Goal: Task Accomplishment & Management: Manage account settings

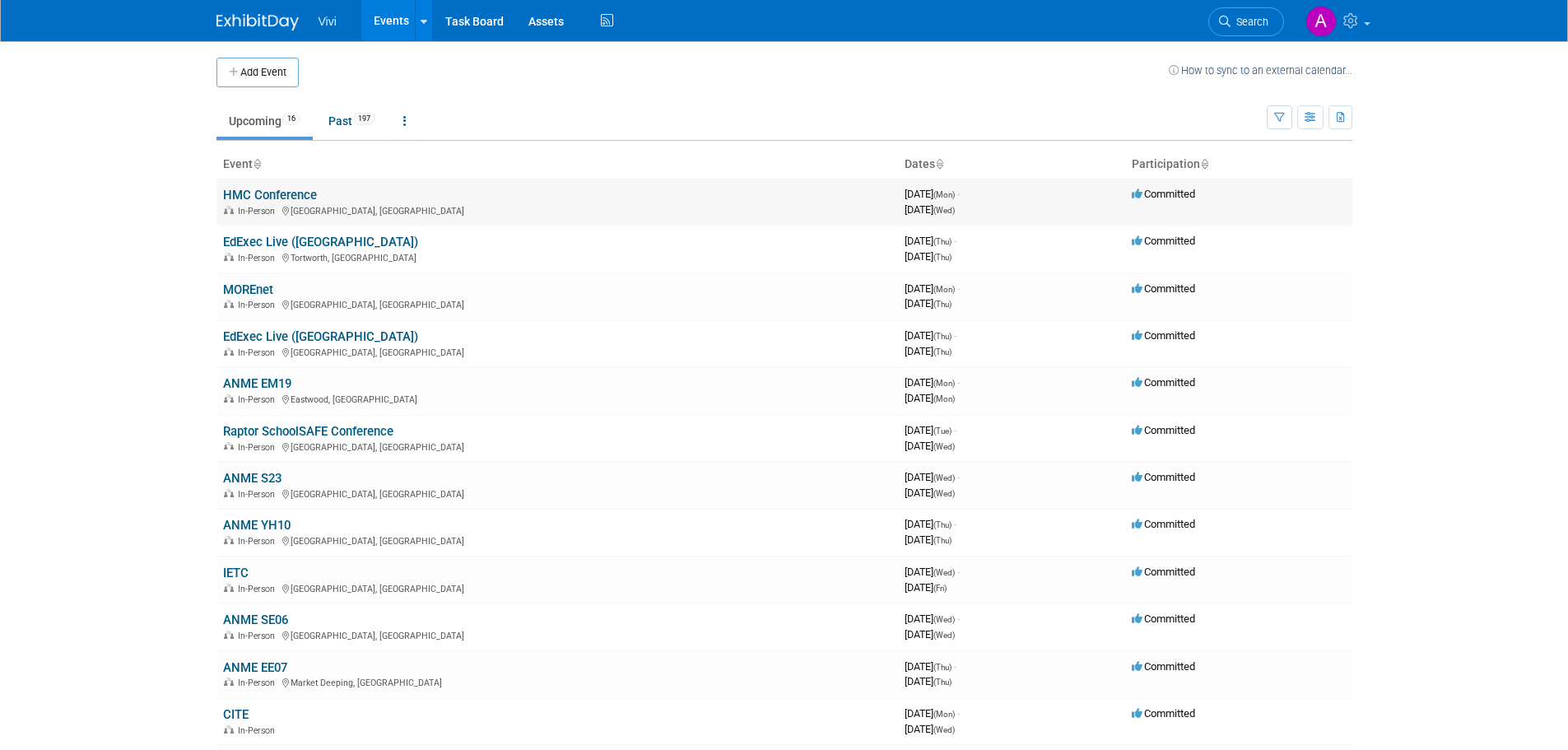
click at [291, 200] on link "HMC Conference" at bounding box center [269, 195] width 93 height 15
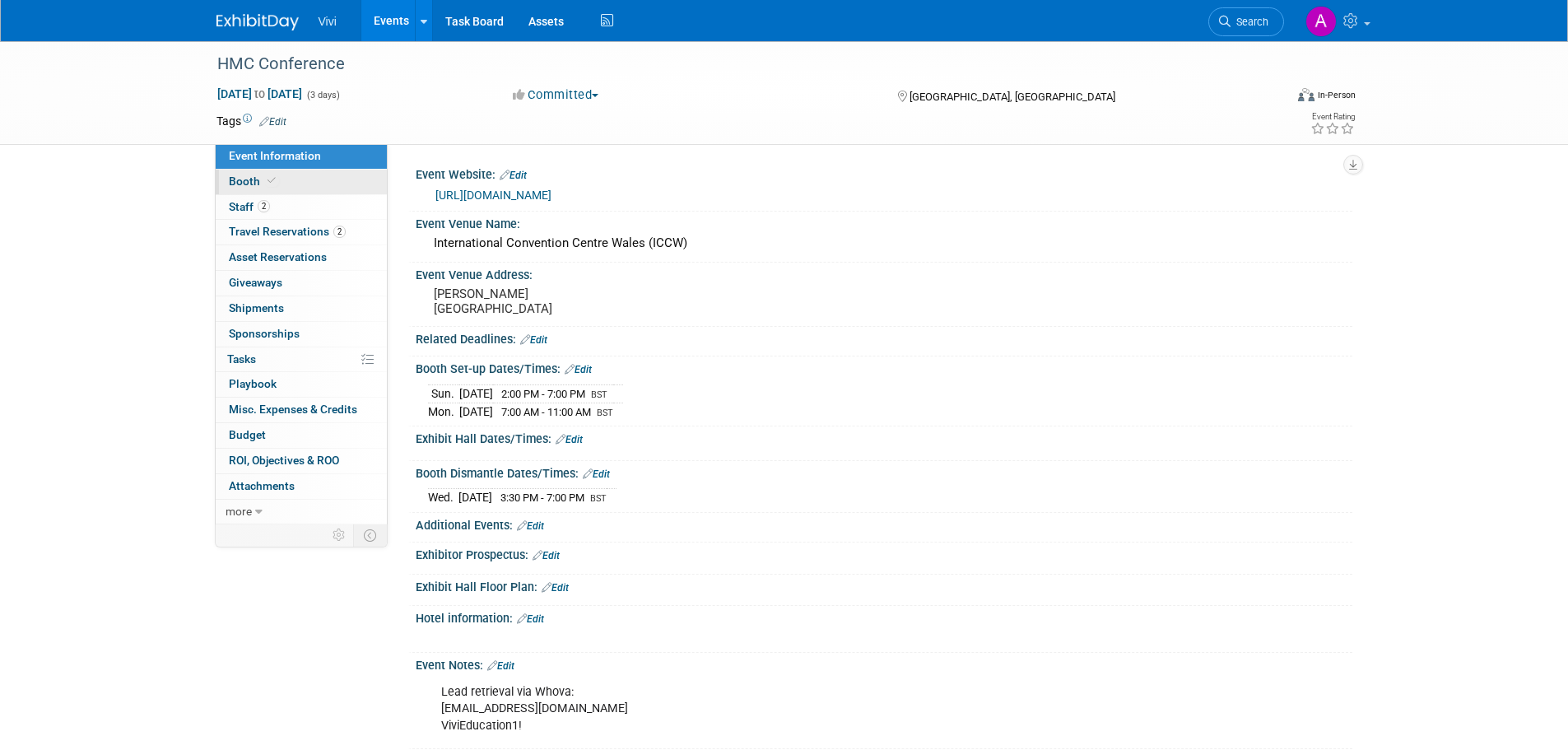
click at [313, 174] on link "Booth" at bounding box center [301, 181] width 171 height 25
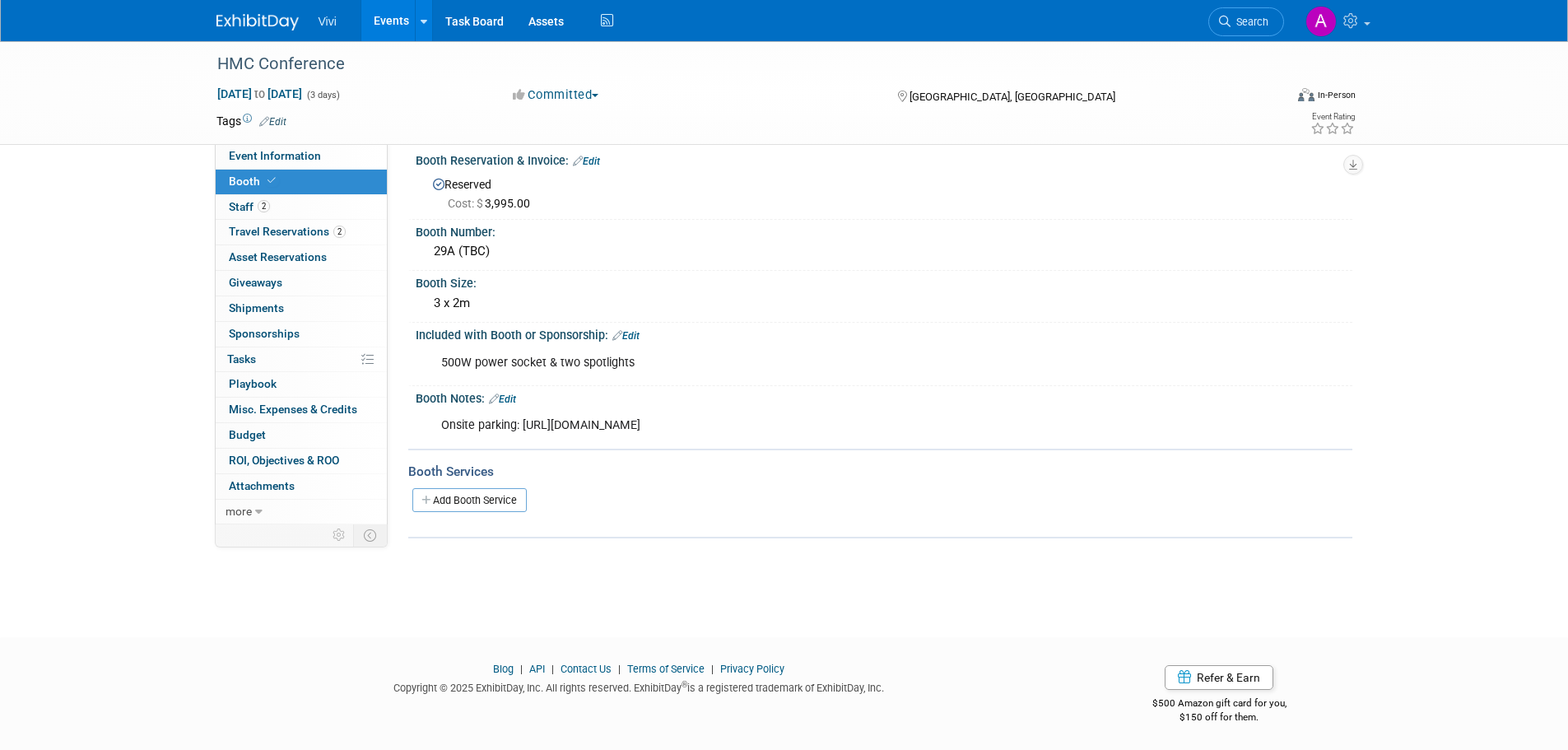
scroll to position [17, 0]
drag, startPoint x: 462, startPoint y: 356, endPoint x: 606, endPoint y: 355, distance: 144.0
click at [597, 355] on div "500W power socket & two spotlights" at bounding box center [800, 360] width 741 height 32
click at [609, 355] on div "500W power socket & two spotlights" at bounding box center [800, 360] width 741 height 32
drag, startPoint x: 630, startPoint y: 355, endPoint x: 412, endPoint y: 362, distance: 218.1
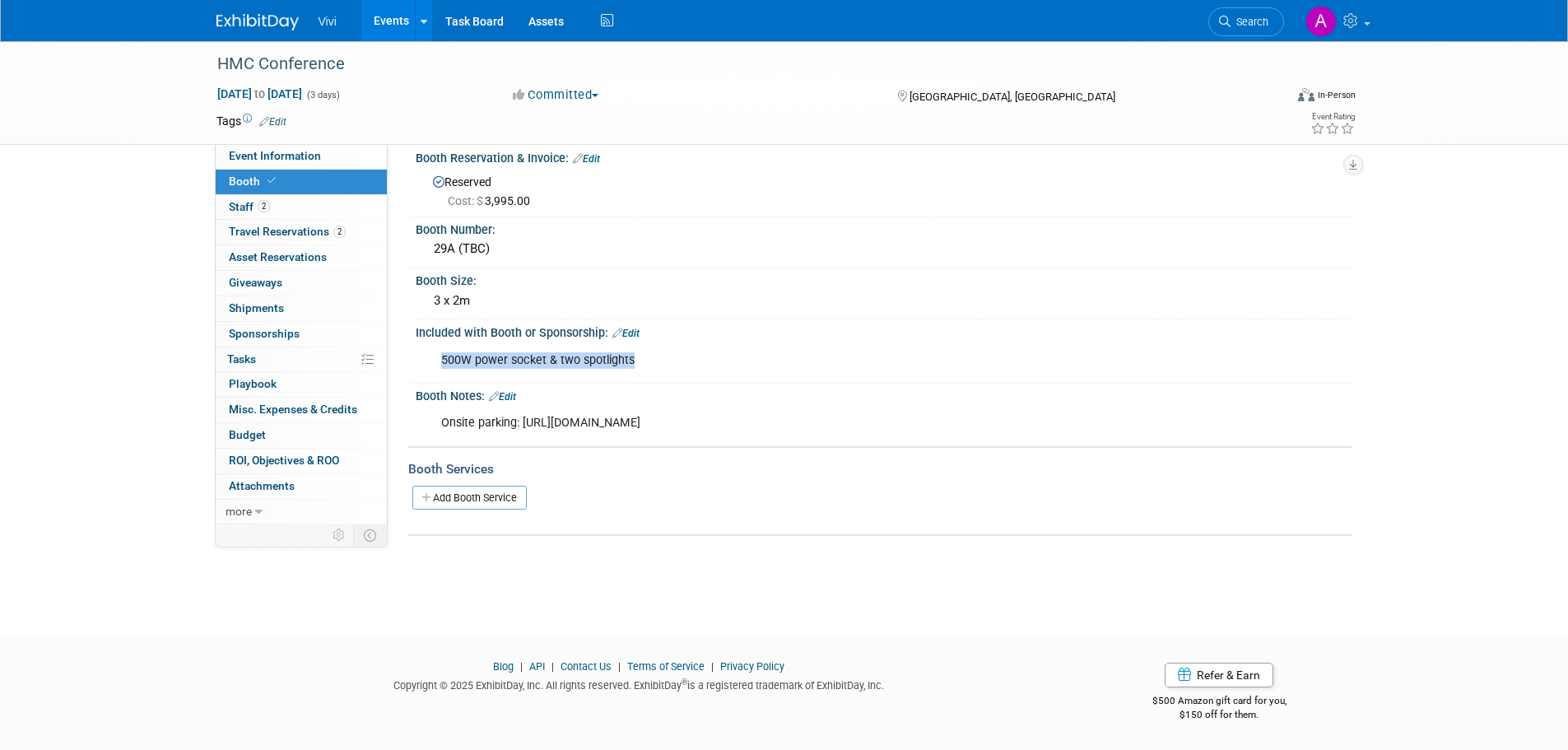
click at [413, 362] on div "Included with Booth or Sponsorship: Edit 500W power socket & two spotlights X" at bounding box center [880, 352] width 944 height 63
click at [505, 361] on div "500W power socket & two spotlights" at bounding box center [800, 360] width 741 height 32
click at [473, 355] on div "500W power socket & two spotlights" at bounding box center [800, 360] width 741 height 32
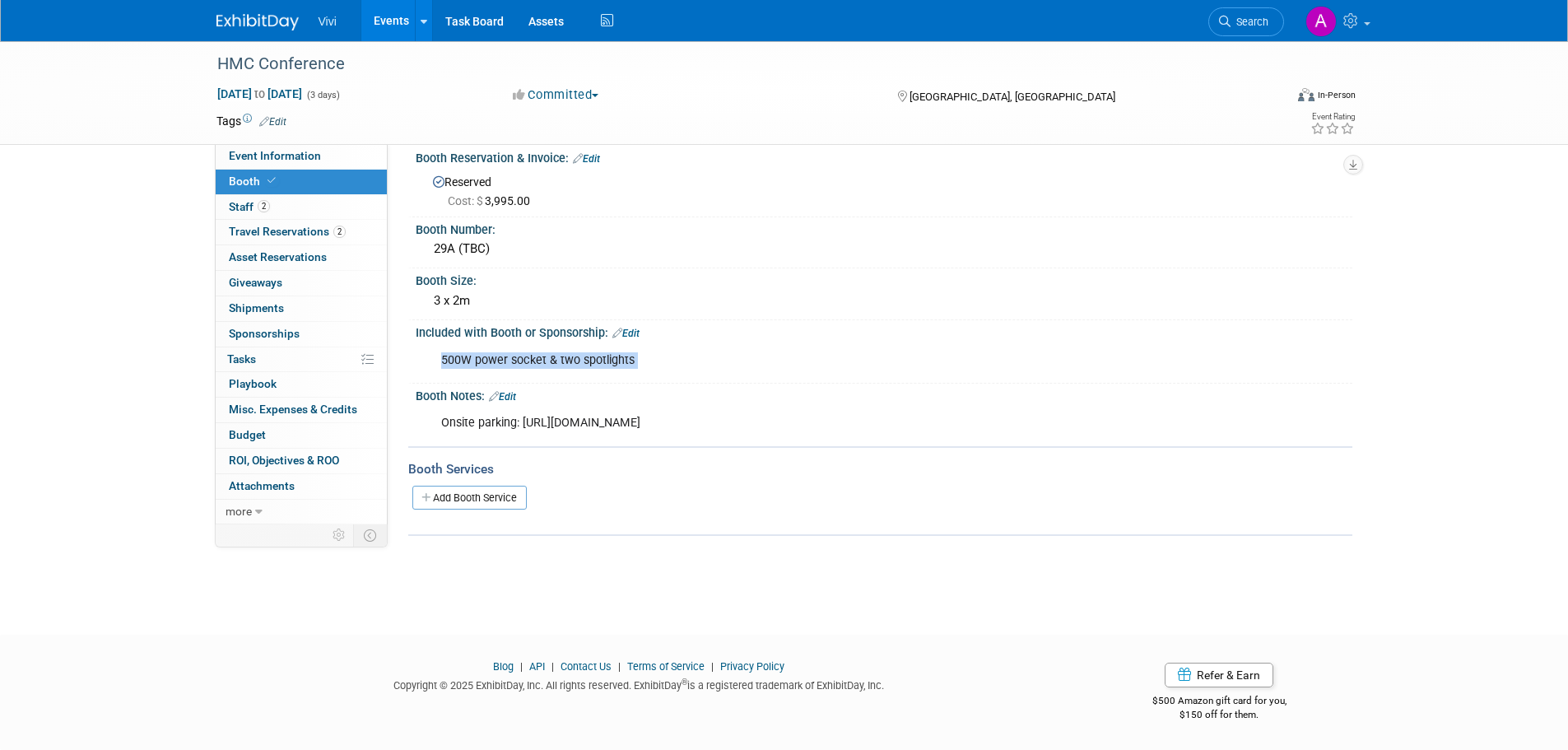
click at [552, 351] on div "500W power socket & two spotlights" at bounding box center [800, 360] width 741 height 32
click at [485, 362] on div "500W power socket & two spotlights" at bounding box center [800, 360] width 741 height 32
click at [546, 356] on div "500W power socket & two spotlights" at bounding box center [800, 360] width 741 height 32
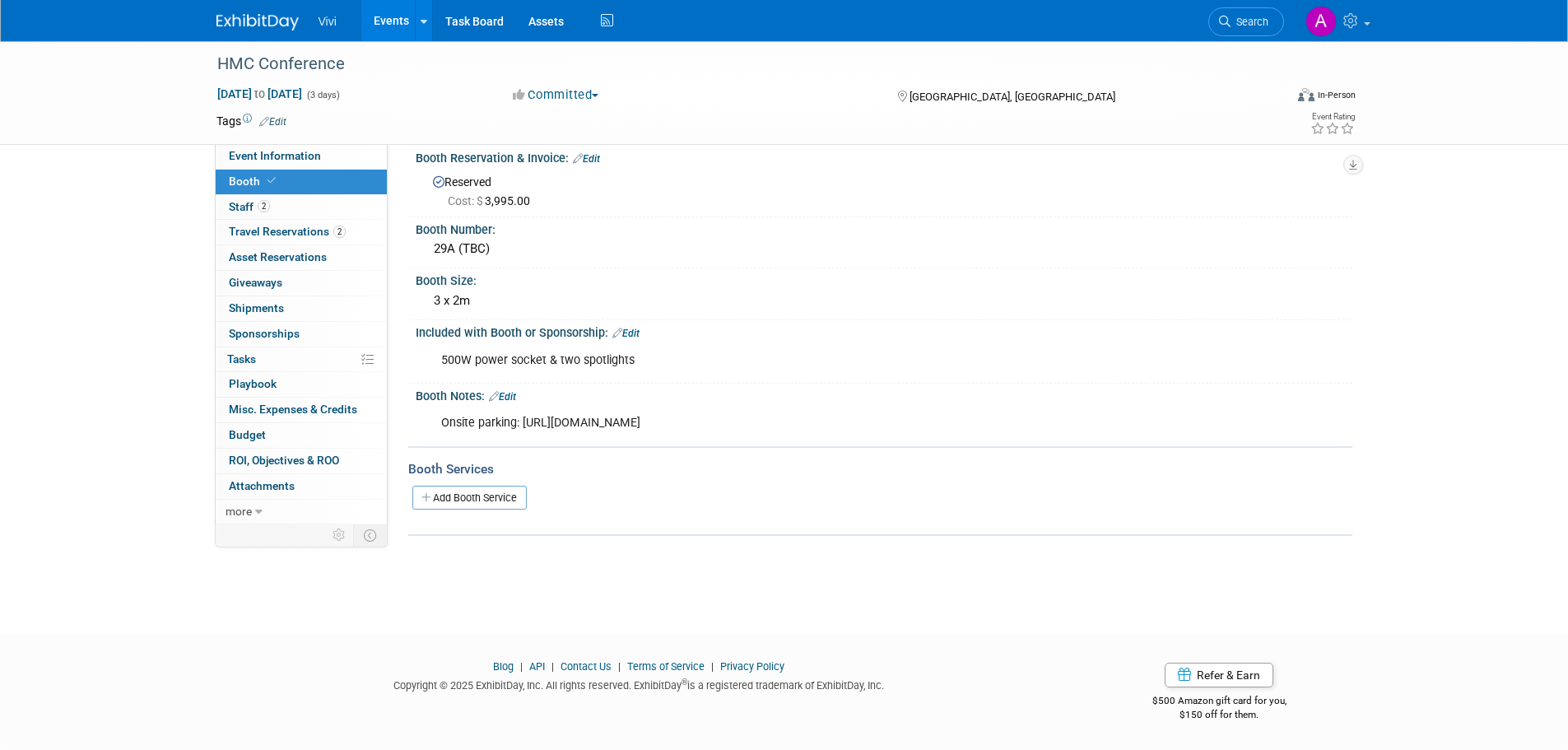
click at [89, 437] on div "HMC Conference Sep 29, 2025 to Oct 1, 2025 (3 days) Sep 29, 2025 to Oct 1, 2025…" at bounding box center [784, 315] width 1568 height 580
click at [521, 355] on div "500W power socket & two spotlights" at bounding box center [800, 360] width 741 height 32
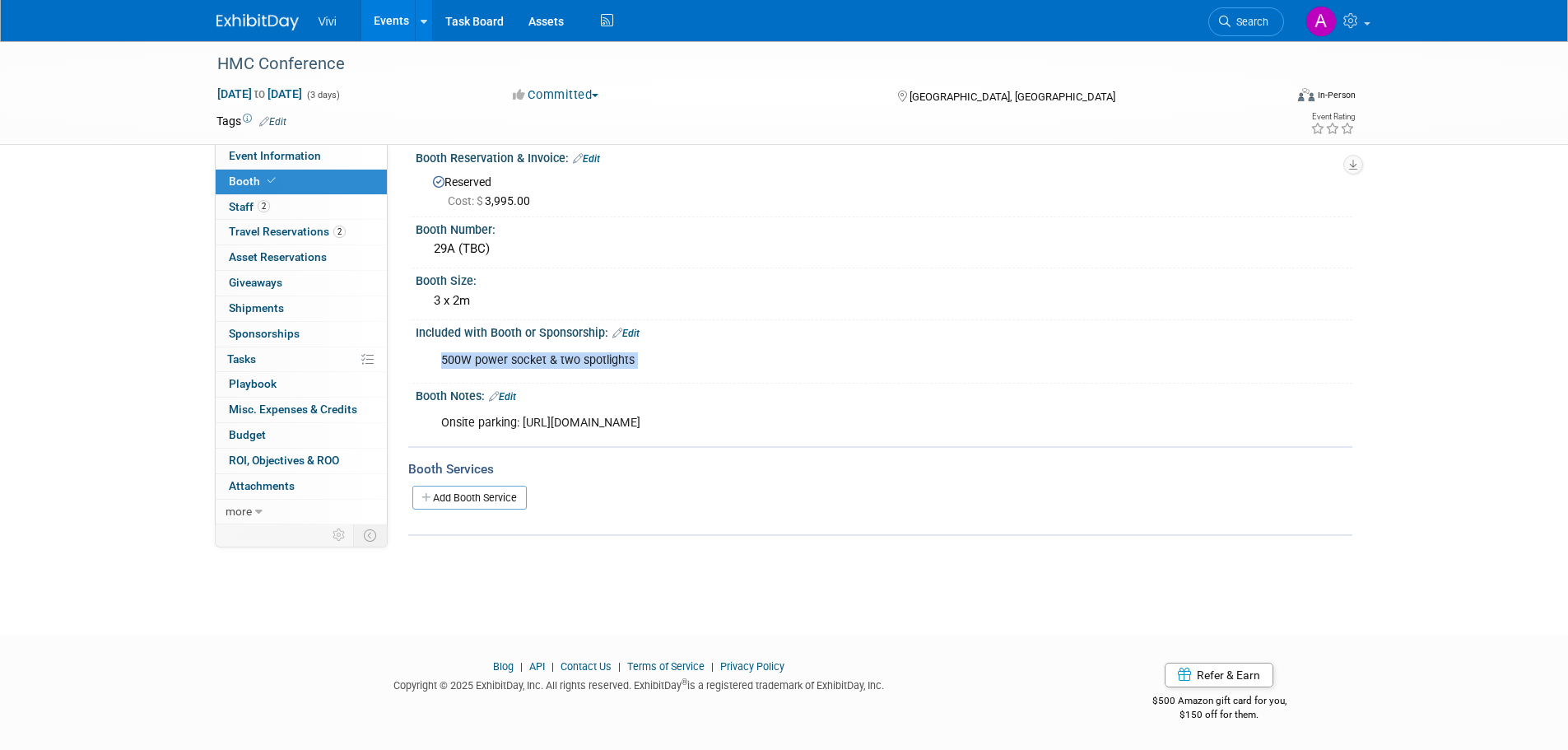
click at [545, 355] on div "500W power socket & two spotlights" at bounding box center [800, 360] width 741 height 32
click at [88, 368] on div "HMC Conference Sep 29, 2025 to Oct 1, 2025 (3 days) Sep 29, 2025 to Oct 1, 2025…" at bounding box center [784, 315] width 1568 height 580
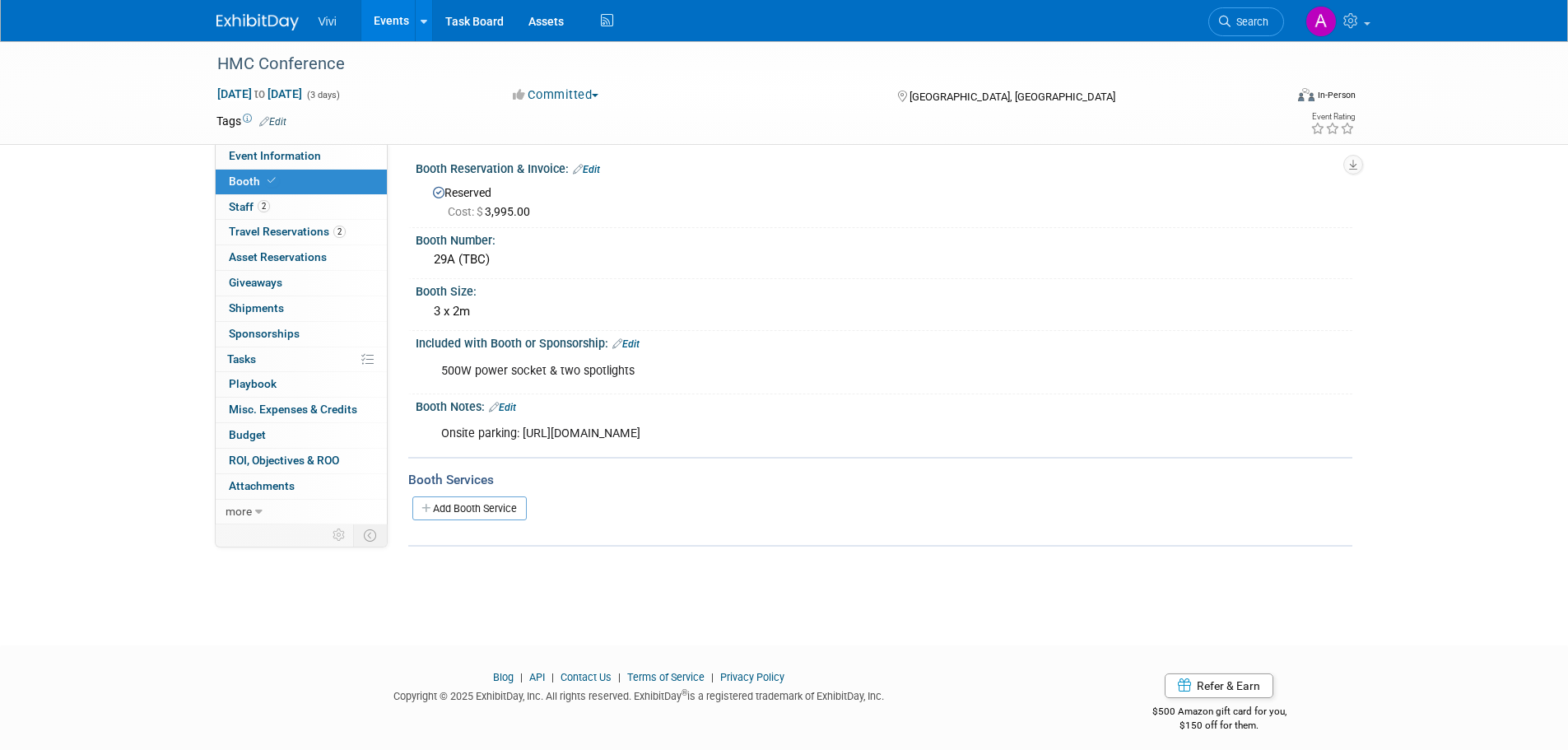
scroll to position [0, 0]
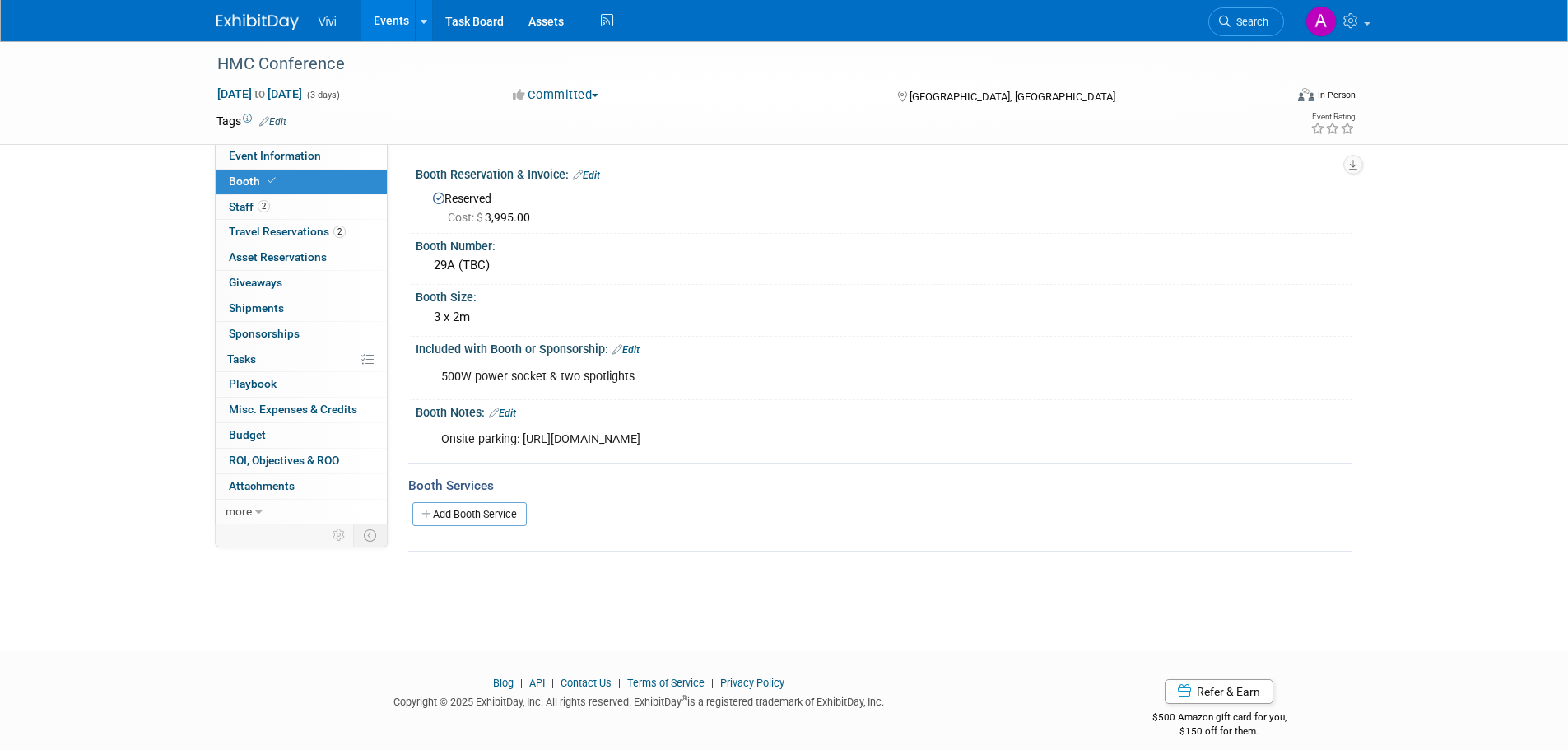
click at [473, 376] on div "500W power socket & two spotlights" at bounding box center [800, 376] width 741 height 32
click at [502, 374] on div "500W power socket & two spotlights" at bounding box center [800, 376] width 741 height 32
click at [168, 478] on div "HMC Conference Sep 29, 2025 to Oct 1, 2025 (3 days) Sep 29, 2025 to Oct 1, 2025…" at bounding box center [784, 331] width 1568 height 580
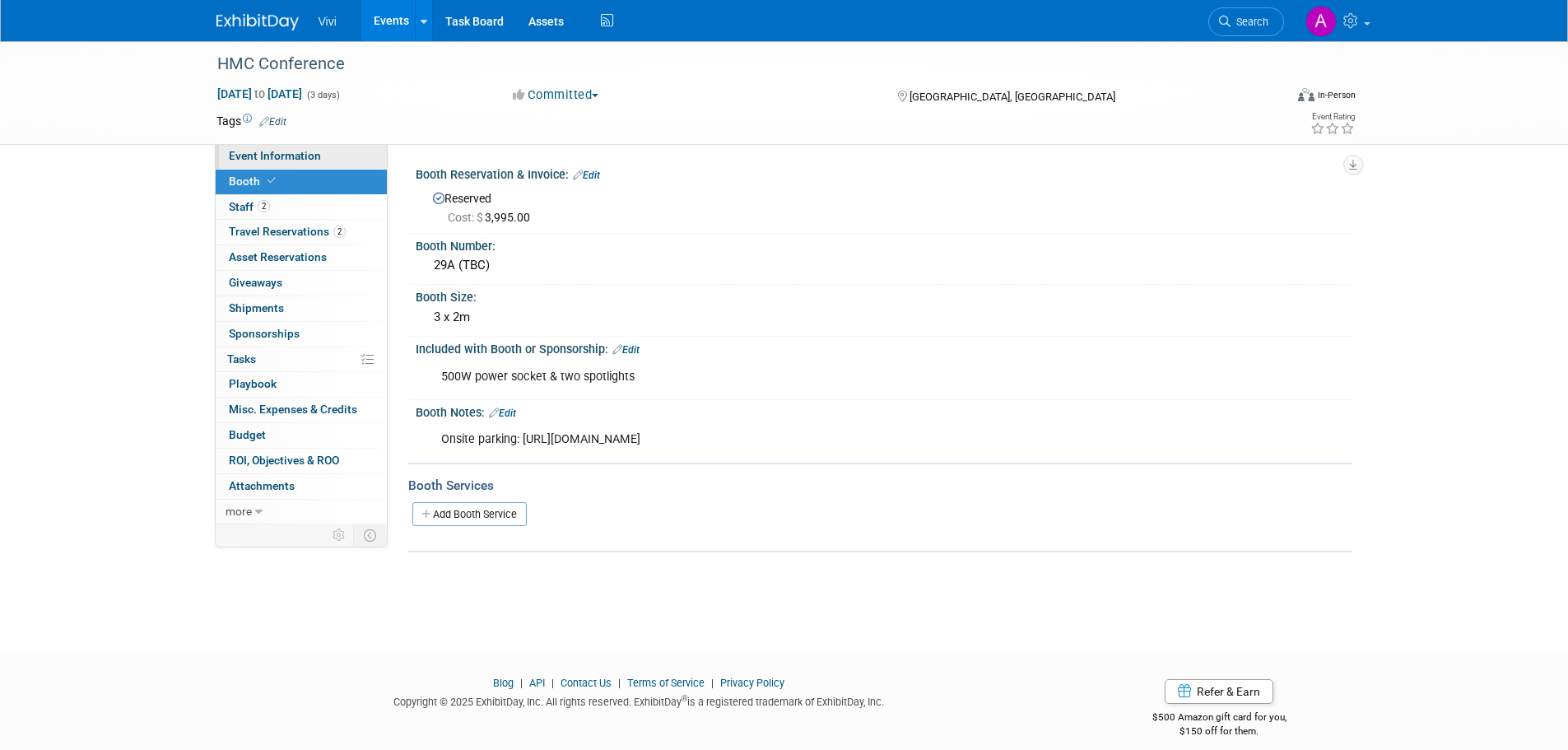
click at [306, 149] on span "Event Information" at bounding box center [275, 155] width 92 height 13
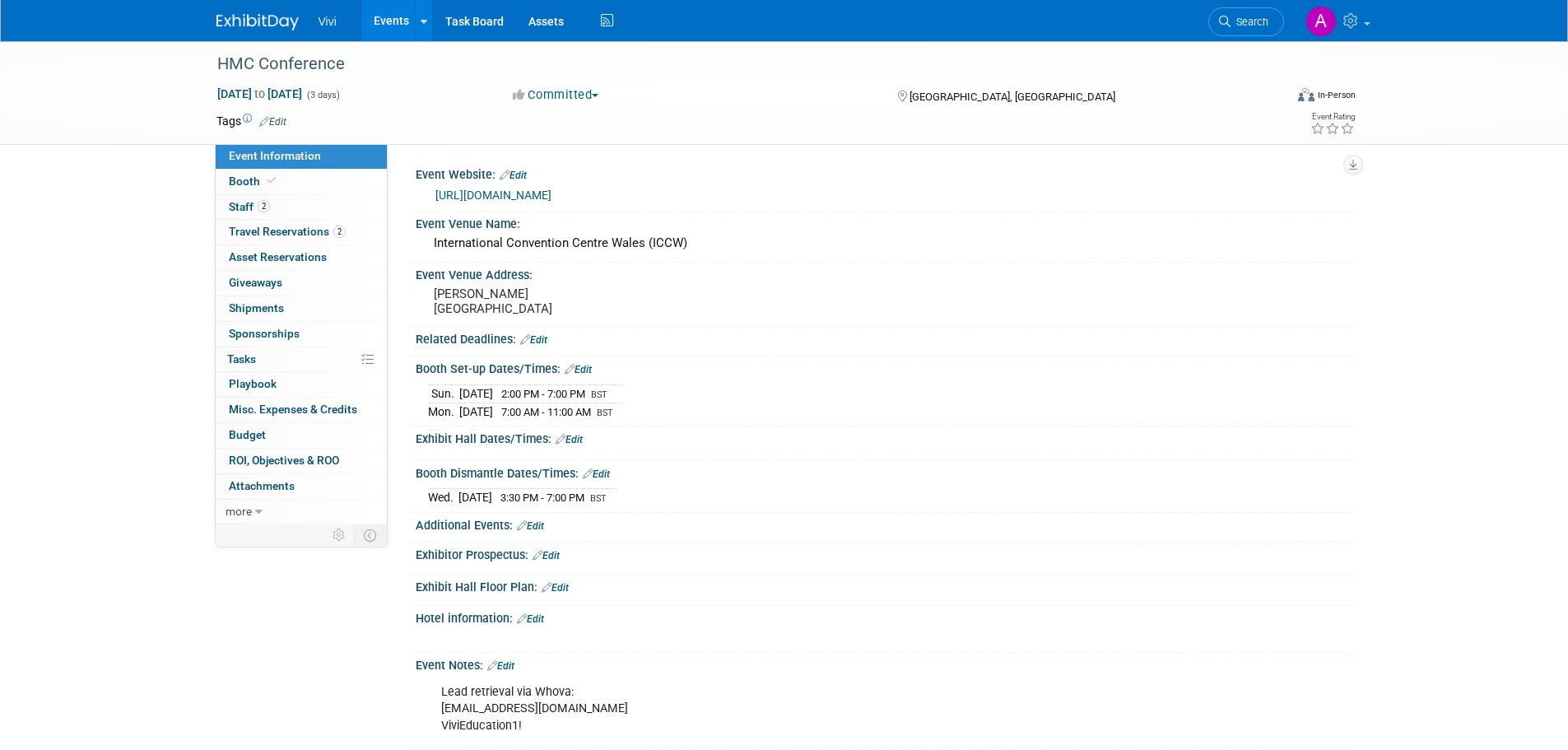
drag, startPoint x: 535, startPoint y: 424, endPoint x: 574, endPoint y: 429, distance: 39.3
click at [613, 402] on td "2:00 PM - 7:00 PM BST" at bounding box center [552, 393] width 120 height 18
click at [566, 402] on td "2:00 PM - 7:00 PM BST" at bounding box center [552, 393] width 120 height 18
drag, startPoint x: 542, startPoint y: 440, endPoint x: 600, endPoint y: 440, distance: 58.0
click at [591, 418] on span "7:00 AM - 11:00 AM" at bounding box center [546, 412] width 89 height 13
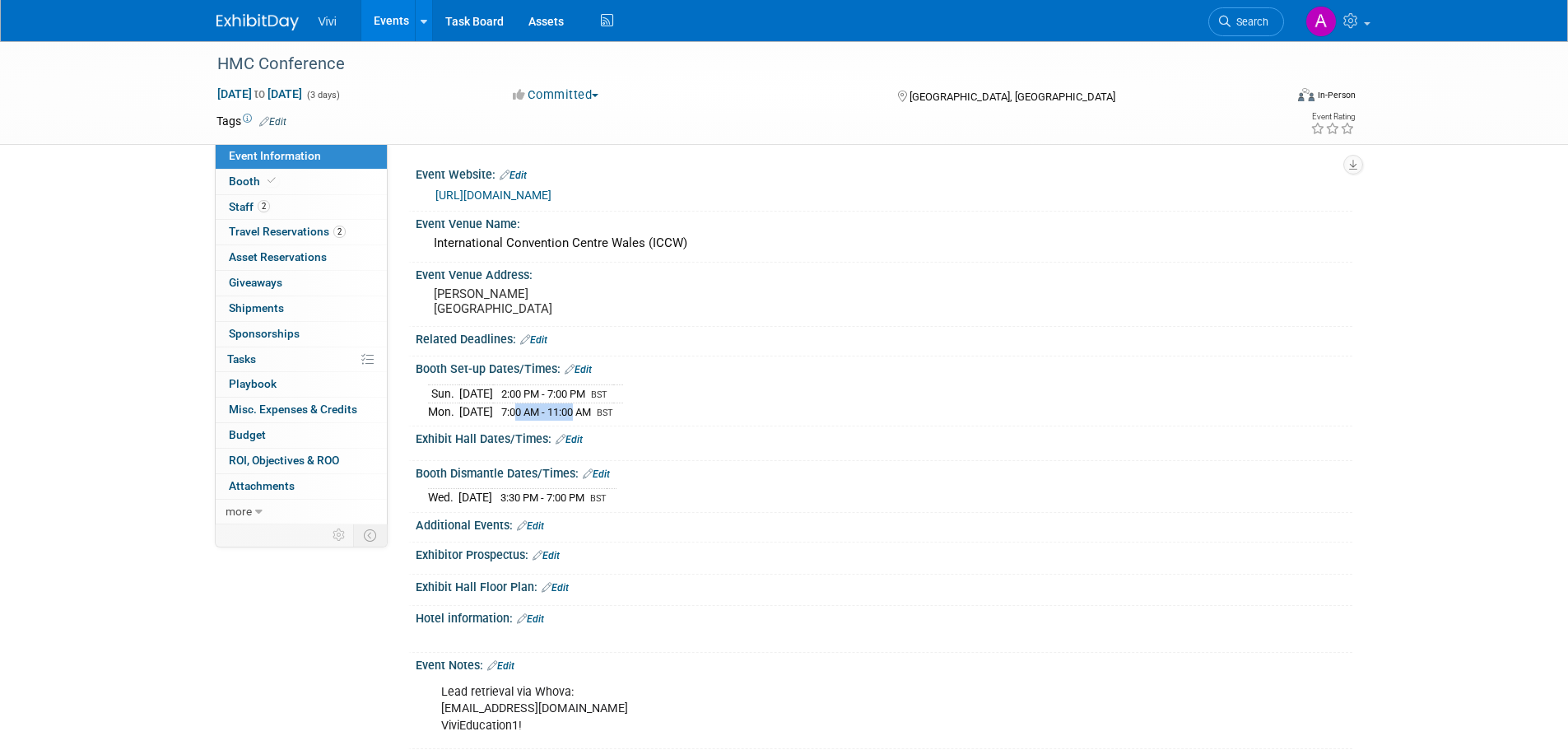
click at [591, 418] on span "7:00 AM - 11:00 AM" at bounding box center [546, 412] width 89 height 13
drag, startPoint x: 533, startPoint y: 442, endPoint x: 610, endPoint y: 442, distance: 77.0
click at [591, 418] on span "7:00 AM - 11:00 AM" at bounding box center [546, 412] width 89 height 13
drag, startPoint x: 624, startPoint y: 437, endPoint x: 547, endPoint y: 442, distance: 77.2
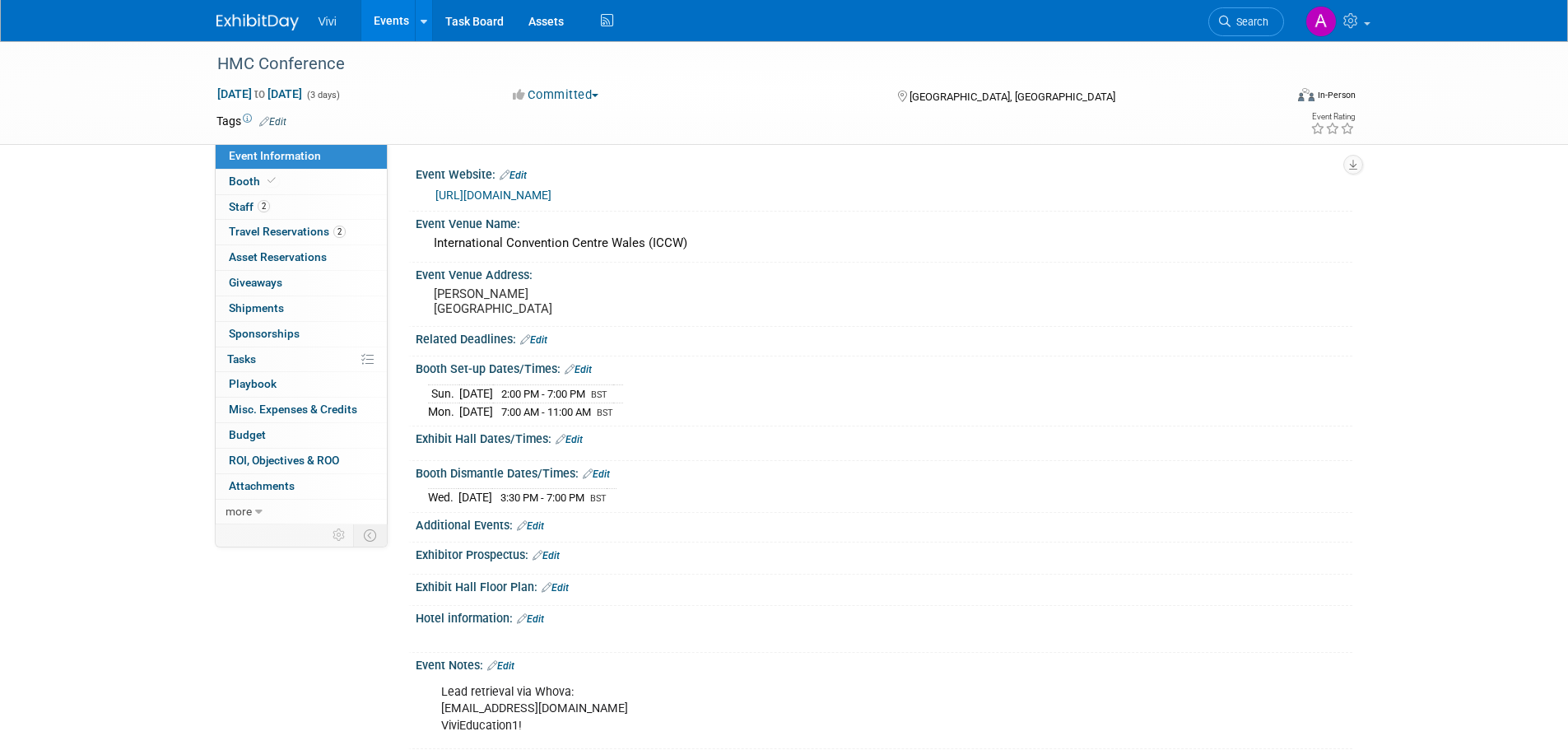
click at [549, 418] on span "7:00 AM - 11:00 AM" at bounding box center [546, 412] width 89 height 13
click at [541, 418] on span "7:00 AM - 11:00 AM" at bounding box center [546, 412] width 89 height 13
drag, startPoint x: 533, startPoint y: 438, endPoint x: 598, endPoint y: 438, distance: 65.0
click at [591, 418] on span "7:00 AM - 11:00 AM" at bounding box center [546, 412] width 89 height 13
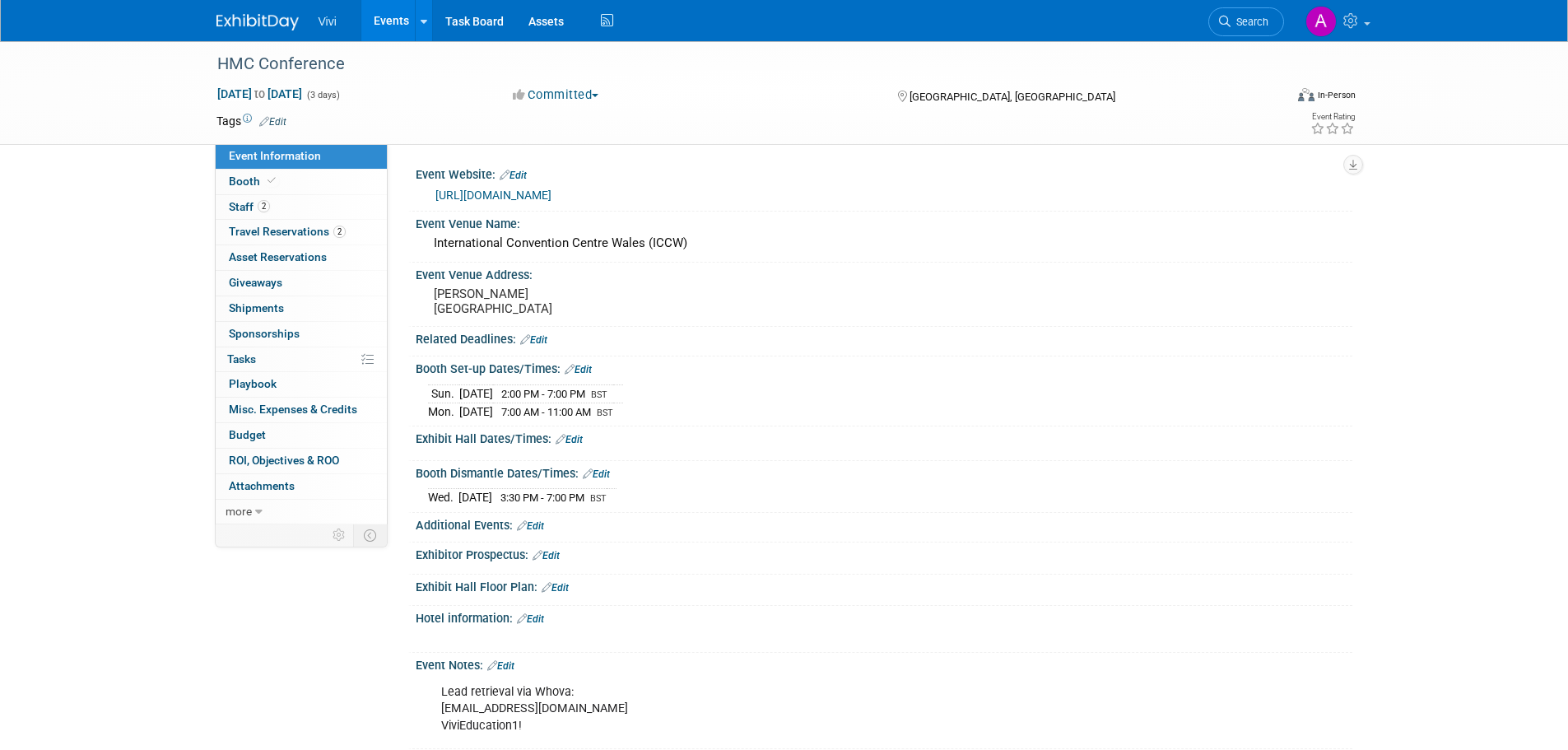
click at [171, 396] on div "HMC Conference Sep 29, 2025 to Oct 1, 2025 (3 days) Sep 29, 2025 to Oct 1, 2025…" at bounding box center [784, 458] width 1568 height 834
drag, startPoint x: 629, startPoint y: 441, endPoint x: 426, endPoint y: 421, distance: 204.0
click at [426, 421] on div "Sun. Sep 28, 2025 2:00 PM - 7:00 PM BST Mon. Sep 29, 2025 7:00 AM - 11:00 AM BST" at bounding box center [884, 399] width 937 height 45
click at [444, 402] on td "Sun." at bounding box center [443, 393] width 31 height 18
click at [167, 474] on div "HMC Conference Sep 29, 2025 to Oct 1, 2025 (3 days) Sep 29, 2025 to Oct 1, 2025…" at bounding box center [784, 458] width 1568 height 834
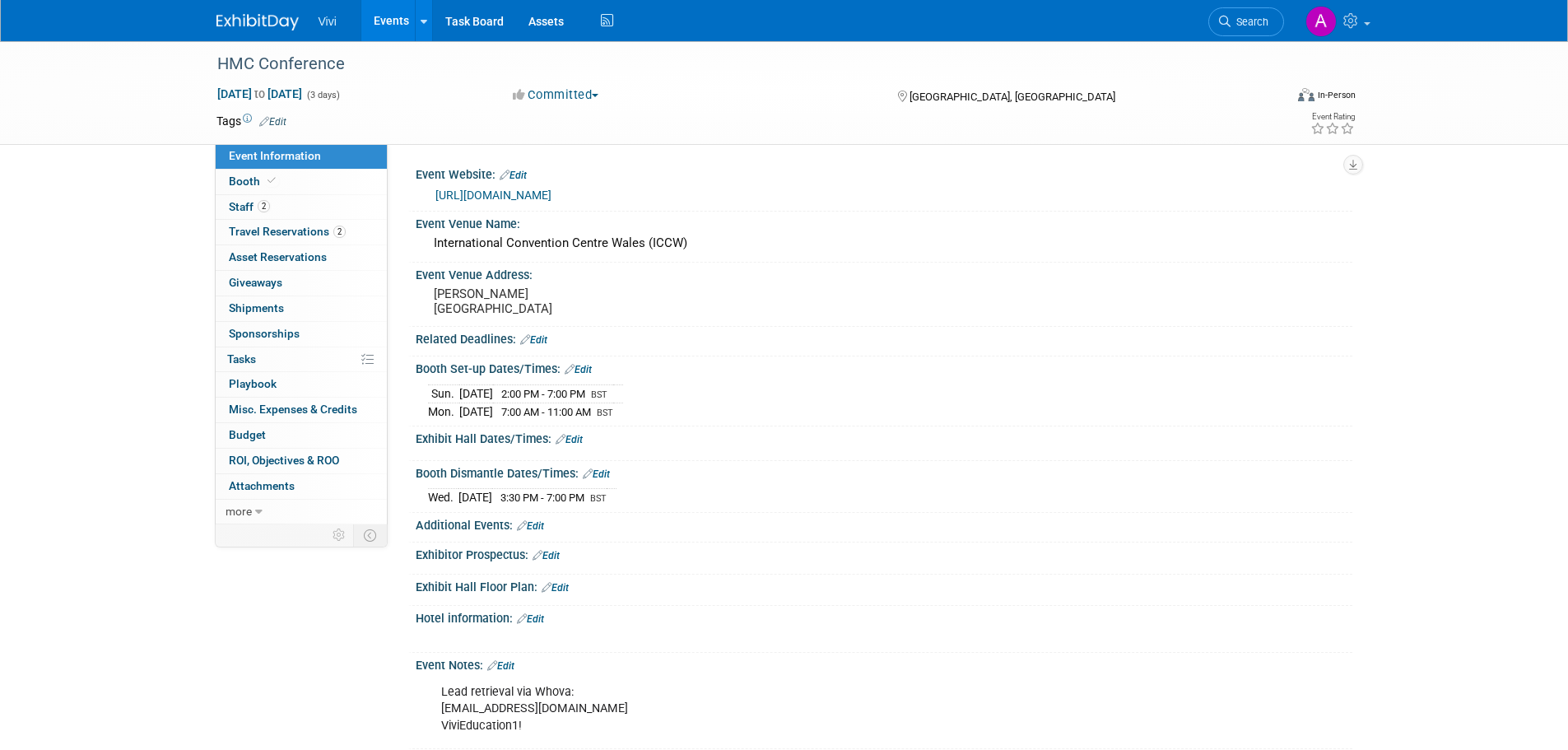
click at [156, 431] on div "HMC Conference Sep 29, 2025 to Oct 1, 2025 (3 days) Sep 29, 2025 to Oct 1, 2025…" at bounding box center [784, 458] width 1568 height 834
click at [81, 315] on div "HMC Conference Sep 29, 2025 to Oct 1, 2025 (3 days) Sep 29, 2025 to Oct 1, 2025…" at bounding box center [784, 458] width 1568 height 834
drag, startPoint x: 216, startPoint y: 68, endPoint x: 351, endPoint y: 64, distance: 135.1
click at [351, 64] on div "HMC Conference" at bounding box center [735, 64] width 1048 height 29
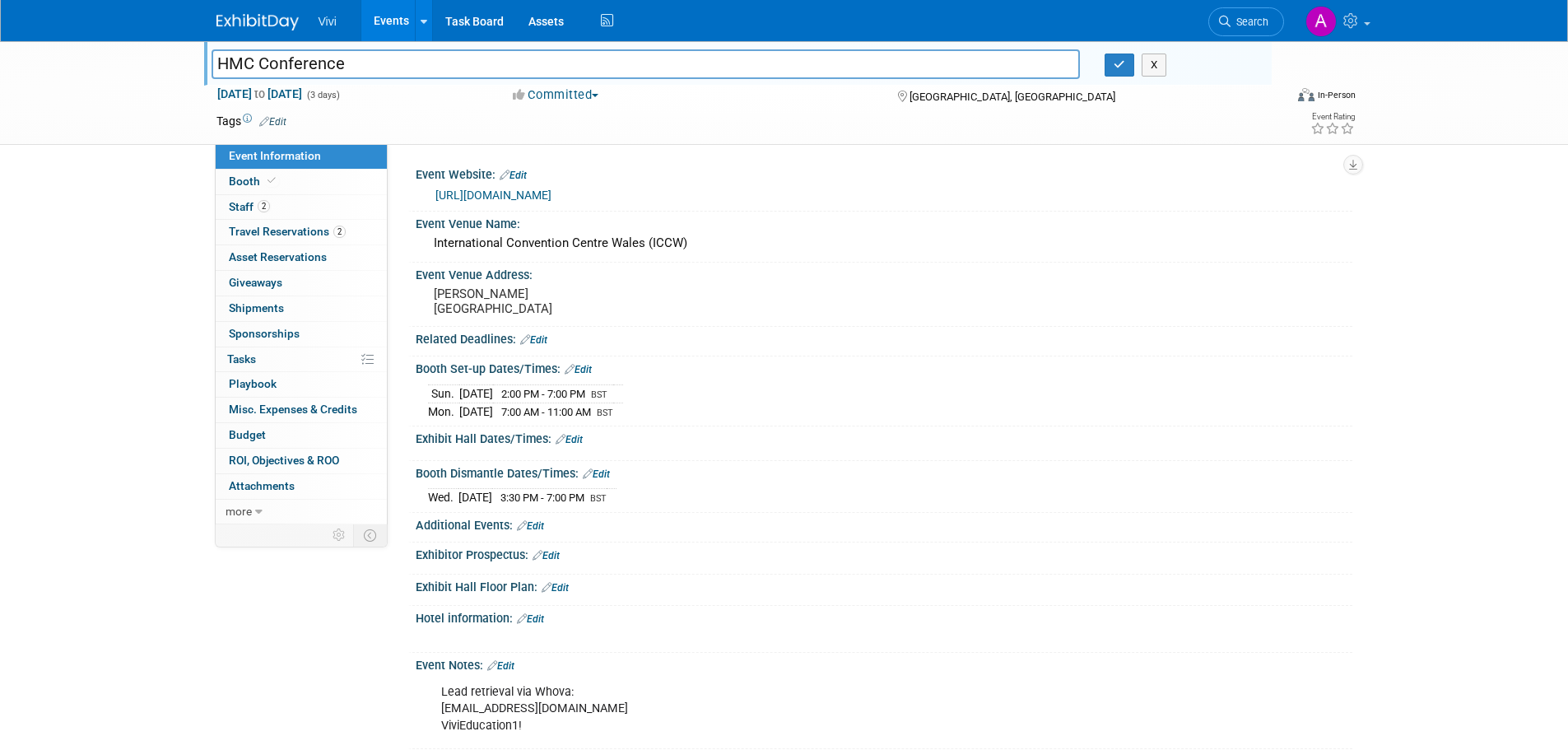
click at [125, 300] on div "HMC Conference HMC Conference X Sep 29, 2025 to Oct 1, 2025 (3 days) Sep 29, 20…" at bounding box center [784, 458] width 1568 height 834
click at [124, 301] on div "HMC Conference HMC Conference X Sep 29, 2025 to Oct 1, 2025 (3 days) Sep 29, 20…" at bounding box center [784, 458] width 1568 height 834
click at [1129, 64] on button "button" at bounding box center [1119, 64] width 29 height 23
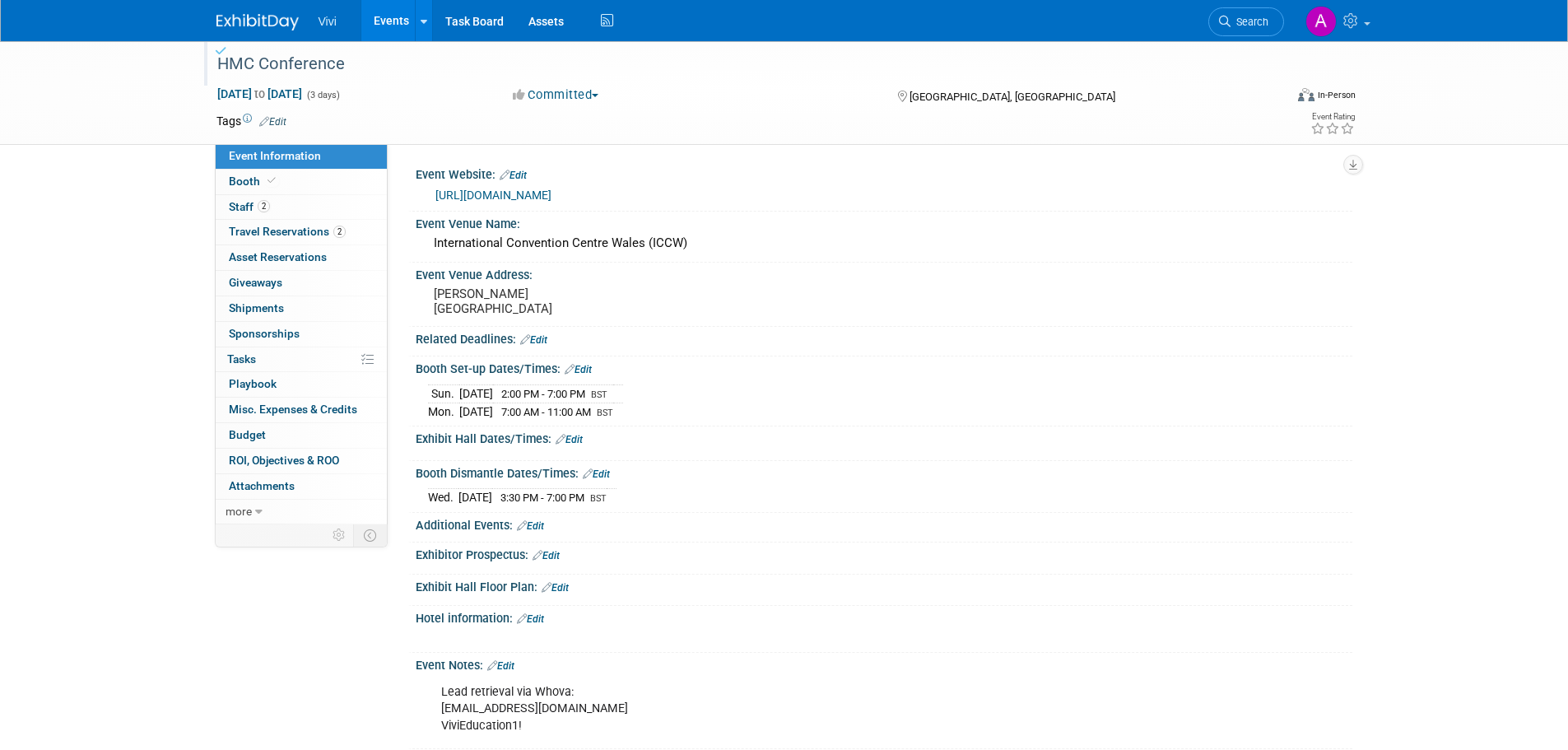
click at [149, 271] on div "HMC Conference Sep 29, 2025 to Oct 1, 2025 (3 days) Sep 29, 2025 to Oct 1, 2025…" at bounding box center [784, 458] width 1568 height 834
click at [122, 376] on div "HMC Conference Sep 29, 2025 to Oct 1, 2025 (3 days) Sep 29, 2025 to Oct 1, 2025…" at bounding box center [784, 458] width 1568 height 834
click at [109, 368] on div "HMC Conference Sep 29, 2025 to Oct 1, 2025 (3 days) Sep 29, 2025 to Oct 1, 2025…" at bounding box center [784, 458] width 1568 height 834
